Goal: Task Accomplishment & Management: Use online tool/utility

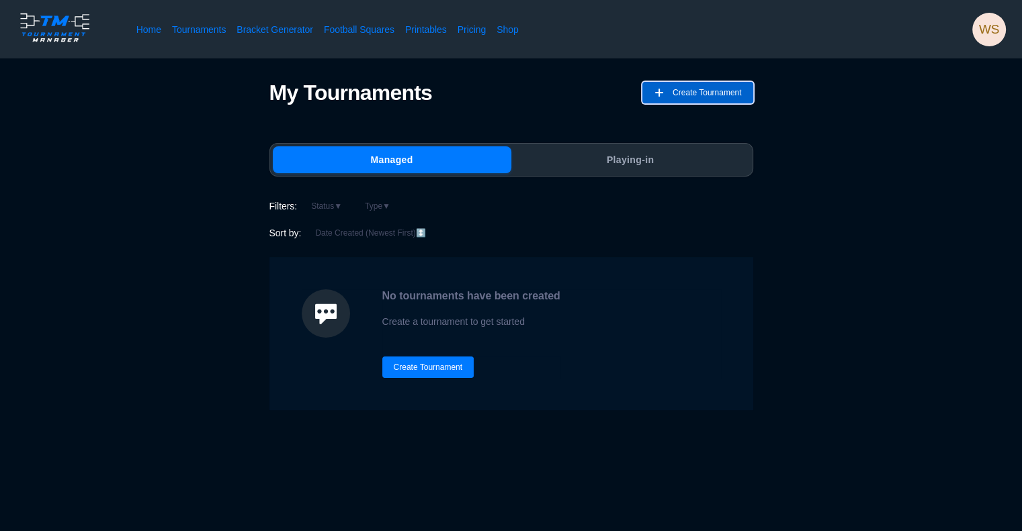
click at [690, 88] on span "Create Tournament" at bounding box center [707, 92] width 69 height 21
